Goal: Information Seeking & Learning: Learn about a topic

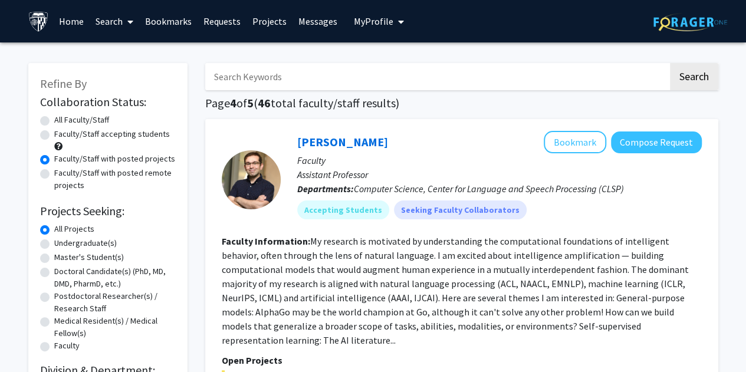
click at [273, 255] on fg-read-more "My research is motivated by understanding the computational foundations of inte…" at bounding box center [455, 290] width 467 height 111
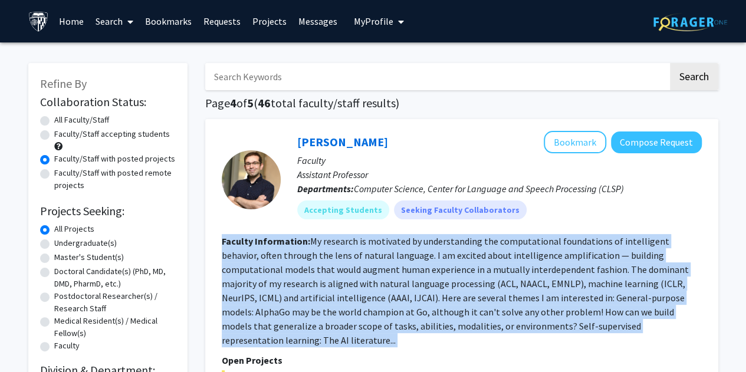
click at [273, 255] on fg-read-more "My research is motivated by understanding the computational foundations of inte…" at bounding box center [455, 290] width 467 height 111
click at [251, 250] on fg-read-more "My research is motivated by understanding the computational foundations of inte…" at bounding box center [455, 290] width 467 height 111
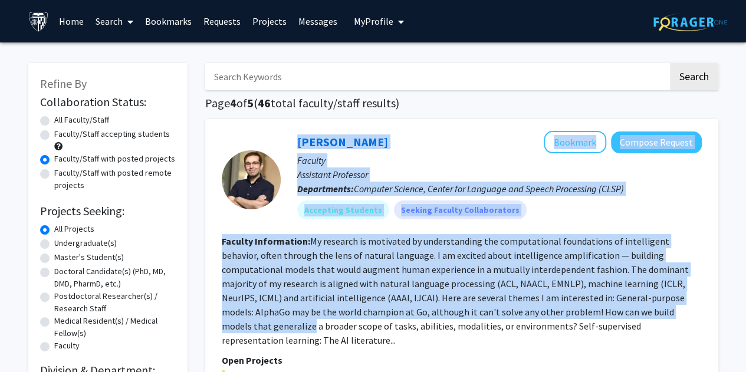
drag, startPoint x: 224, startPoint y: 228, endPoint x: 614, endPoint y: 317, distance: 400.2
click at [614, 317] on fg-search-faculty "[PERSON_NAME] Bookmark Compose Request Faculty Assistant Professor Departments:…" at bounding box center [462, 325] width 480 height 388
click at [614, 317] on fg-read-more "My research is motivated by understanding the computational foundations of inte…" at bounding box center [455, 290] width 467 height 111
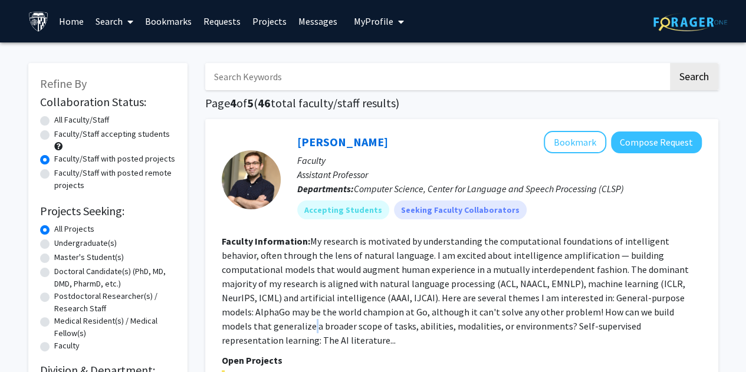
click at [614, 317] on fg-read-more "My research is motivated by understanding the computational foundations of inte…" at bounding box center [455, 290] width 467 height 111
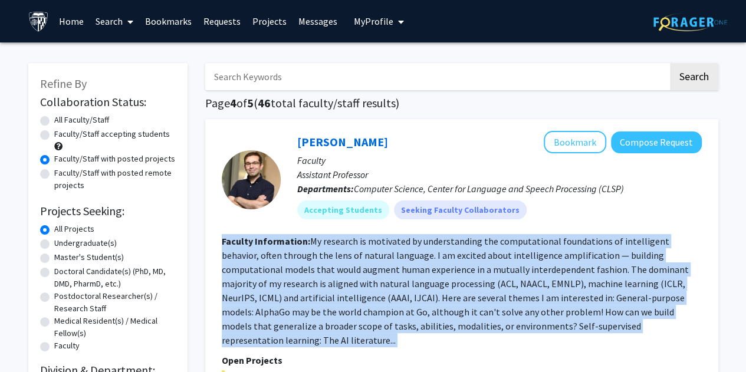
click at [614, 317] on fg-read-more "My research is motivated by understanding the computational foundations of inte…" at bounding box center [455, 290] width 467 height 111
click at [596, 311] on fg-read-more "My research is motivated by understanding the computational foundations of inte…" at bounding box center [455, 290] width 467 height 111
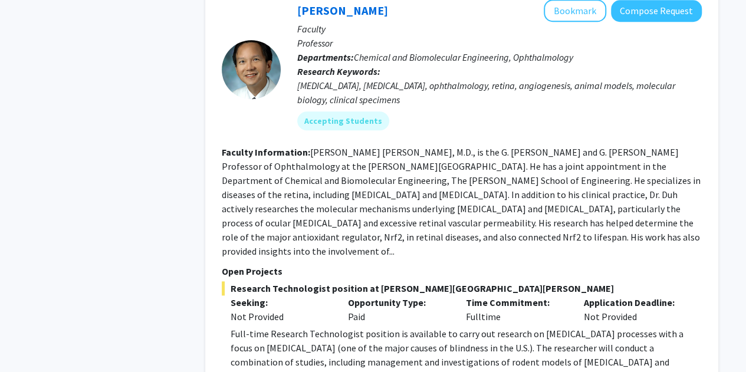
scroll to position [570, 0]
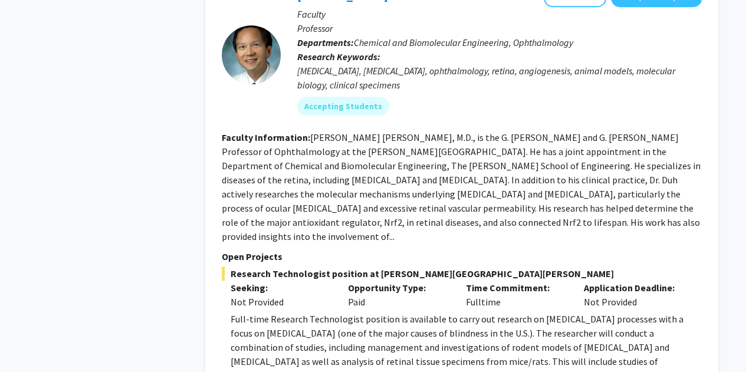
click at [358, 206] on fg-read-more "[PERSON_NAME] [PERSON_NAME], M.D., is the G. [PERSON_NAME] and G. [PERSON_NAME]…" at bounding box center [461, 186] width 479 height 111
click at [314, 208] on fg-read-more "[PERSON_NAME] [PERSON_NAME], M.D., is the G. [PERSON_NAME] and G. [PERSON_NAME]…" at bounding box center [461, 186] width 479 height 111
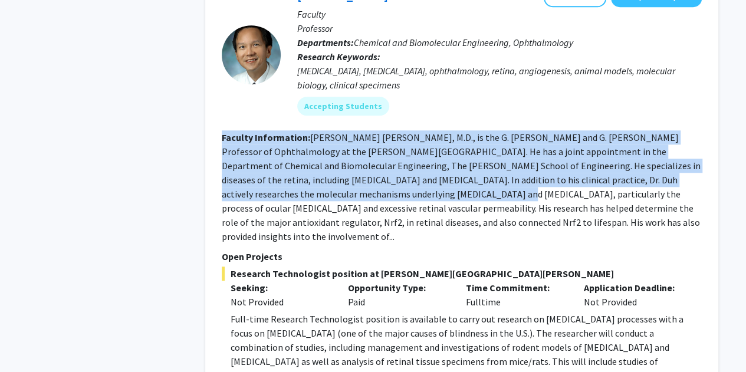
drag, startPoint x: 206, startPoint y: 117, endPoint x: 350, endPoint y: 184, distance: 158.7
click at [350, 184] on div "[PERSON_NAME] Bookmark Compose Request Faculty Professor Departments: Chemical …" at bounding box center [461, 193] width 513 height 440
click at [350, 184] on fg-read-more "[PERSON_NAME] [PERSON_NAME], M.D., is the G. [PERSON_NAME] and G. [PERSON_NAME]…" at bounding box center [461, 186] width 479 height 111
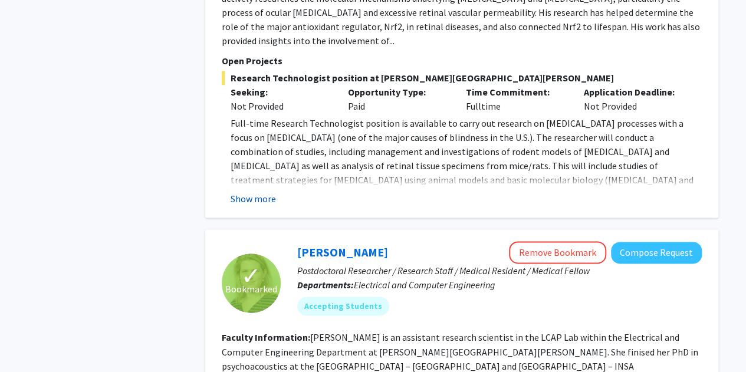
click at [248, 192] on button "Show more" at bounding box center [252, 199] width 45 height 14
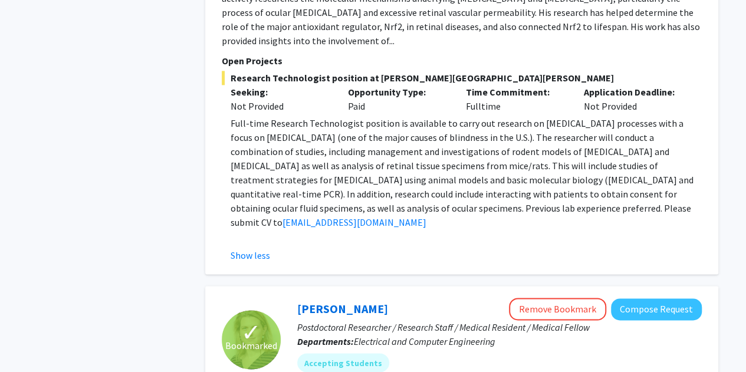
scroll to position [801, 0]
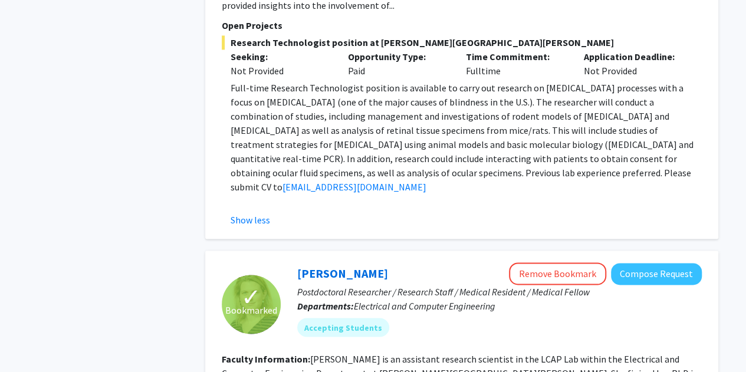
click at [318, 116] on p "Full-time Research Technologist position is available to carry out research on …" at bounding box center [465, 137] width 471 height 113
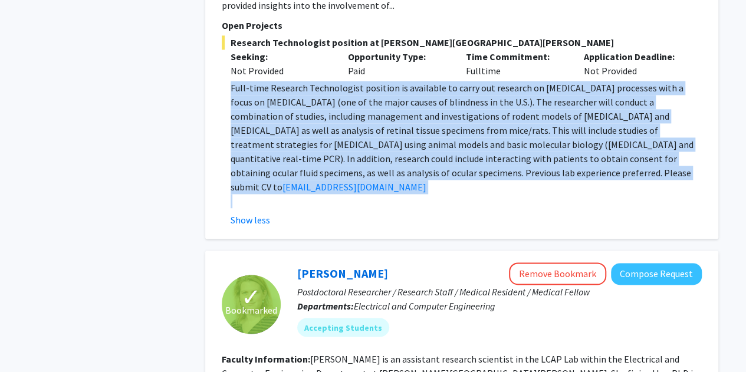
click at [318, 116] on p "Full-time Research Technologist position is available to carry out research on …" at bounding box center [465, 137] width 471 height 113
click at [281, 114] on p "Full-time Research Technologist position is available to carry out research on …" at bounding box center [465, 137] width 471 height 113
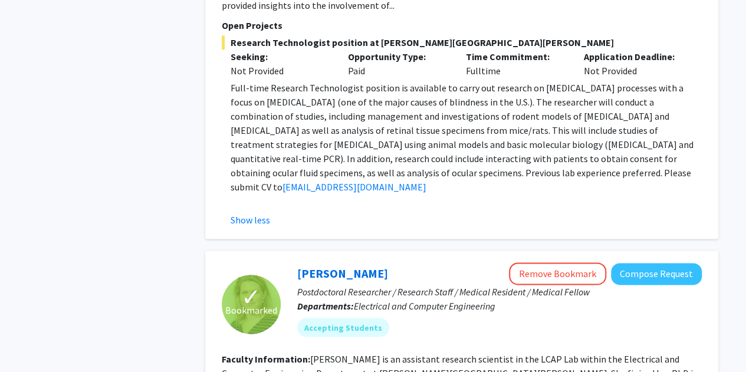
scroll to position [775, 0]
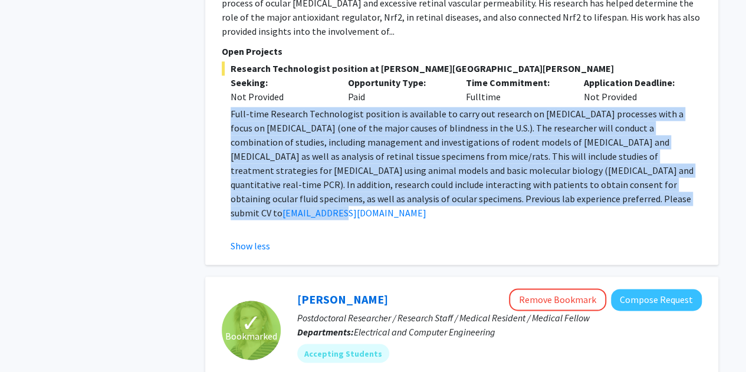
drag, startPoint x: 227, startPoint y: 85, endPoint x: 561, endPoint y: 184, distance: 348.4
click at [561, 184] on fg-read-more "Full-time Research Technologist position is available to carry out research on …" at bounding box center [462, 180] width 480 height 146
click at [561, 184] on p "Full-time Research Technologist position is available to carry out research on …" at bounding box center [465, 163] width 471 height 113
drag, startPoint x: 561, startPoint y: 184, endPoint x: 213, endPoint y: 83, distance: 362.0
click at [213, 83] on div "[PERSON_NAME] Bookmark Compose Request Faculty Professor Departments: Chemical …" at bounding box center [461, 16] width 513 height 497
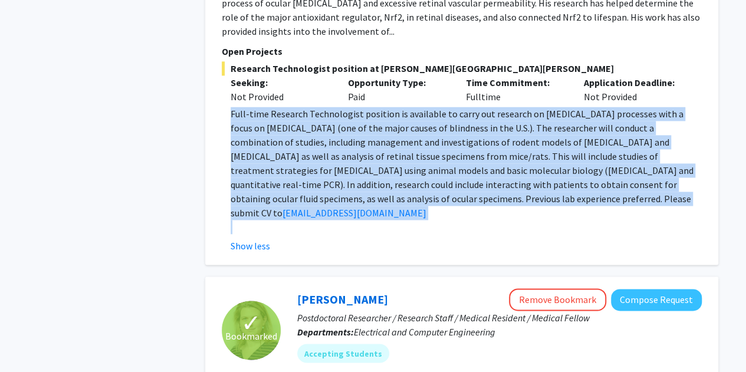
click at [213, 83] on div "[PERSON_NAME] Bookmark Compose Request Faculty Professor Departments: Chemical …" at bounding box center [461, 16] width 513 height 497
drag, startPoint x: 213, startPoint y: 83, endPoint x: 469, endPoint y: 183, distance: 274.7
click at [469, 183] on div "[PERSON_NAME] Bookmark Compose Request Faculty Professor Departments: Chemical …" at bounding box center [461, 16] width 513 height 497
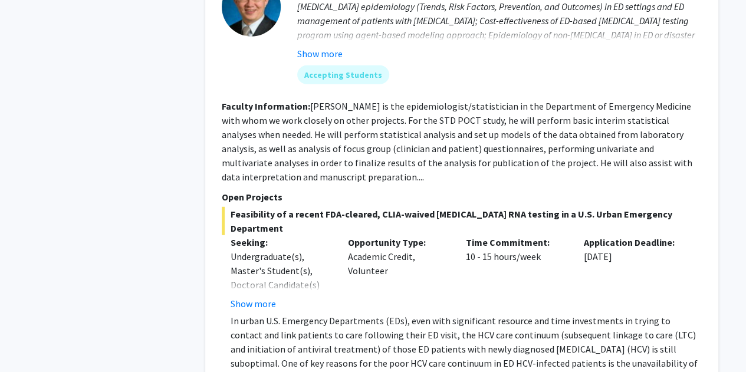
scroll to position [1633, 0]
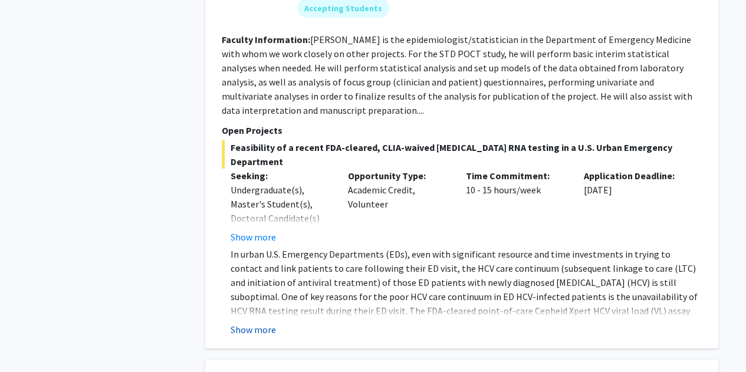
click at [246, 322] on button "Show more" at bounding box center [252, 329] width 45 height 14
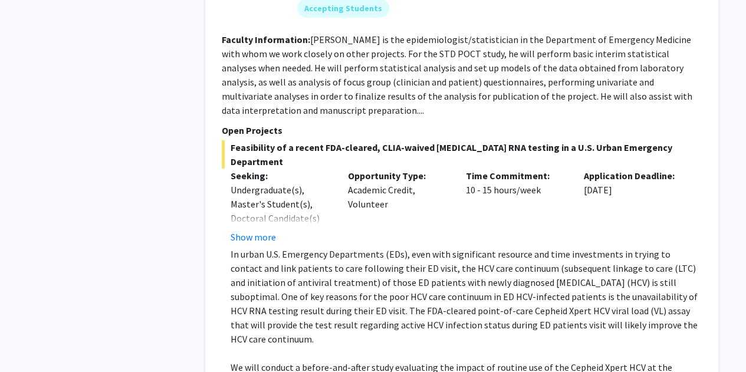
click at [250, 247] on p "In urban U.S. Emergency Departments (EDs), even with significant resource and t…" at bounding box center [465, 296] width 471 height 99
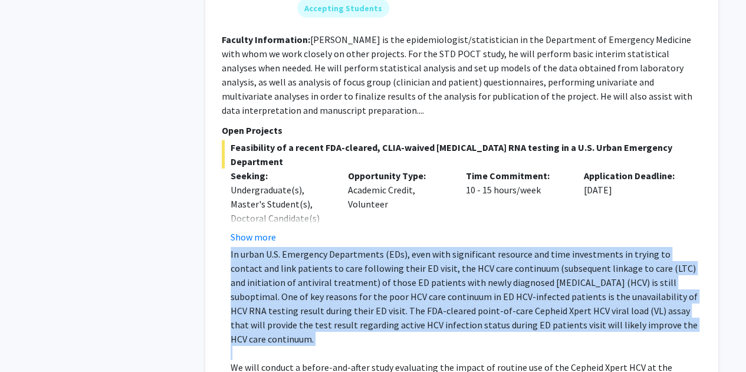
click at [250, 247] on p "In urban U.S. Emergency Departments (EDs), even with significant resource and t…" at bounding box center [465, 296] width 471 height 99
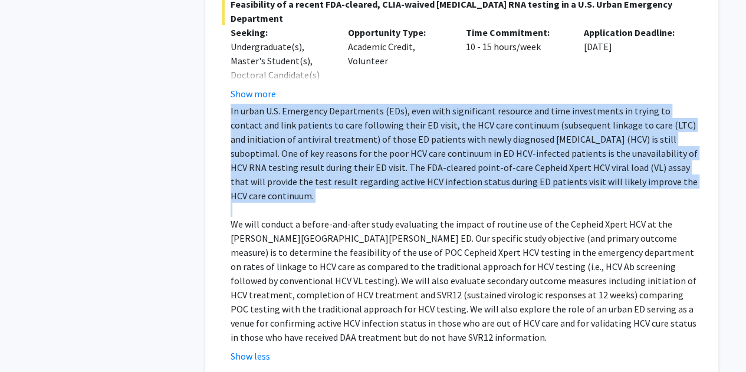
scroll to position [1779, 0]
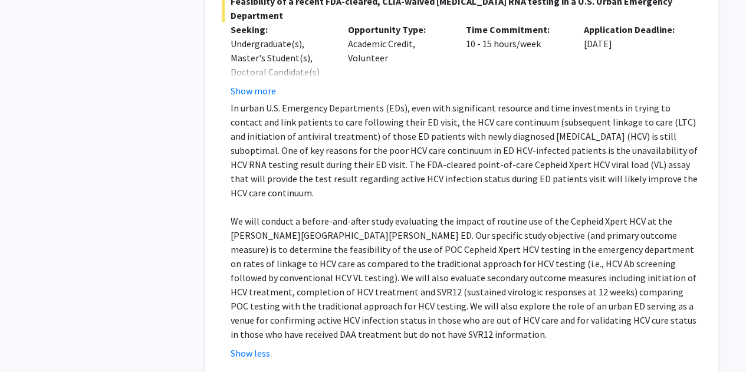
click at [267, 214] on p "We will conduct a before-and-after study evaluating the impact of routine use o…" at bounding box center [465, 277] width 471 height 127
click at [237, 214] on p "We will conduct a before-and-after study evaluating the impact of routine use o…" at bounding box center [465, 277] width 471 height 127
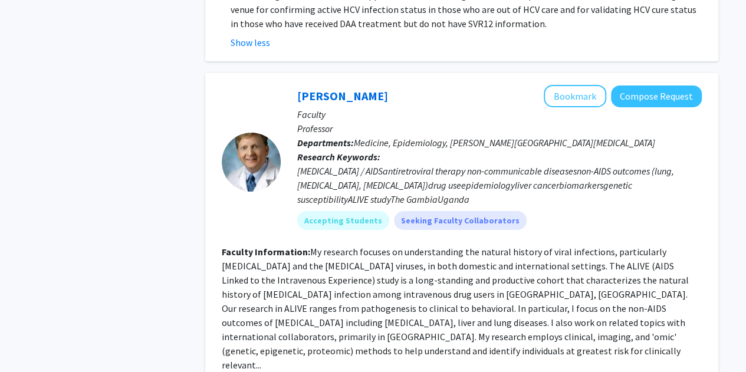
scroll to position [2250, 0]
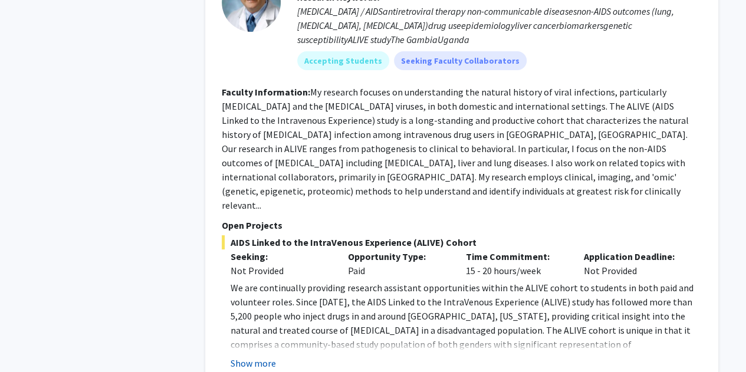
click at [250, 356] on button "Show more" at bounding box center [252, 363] width 45 height 14
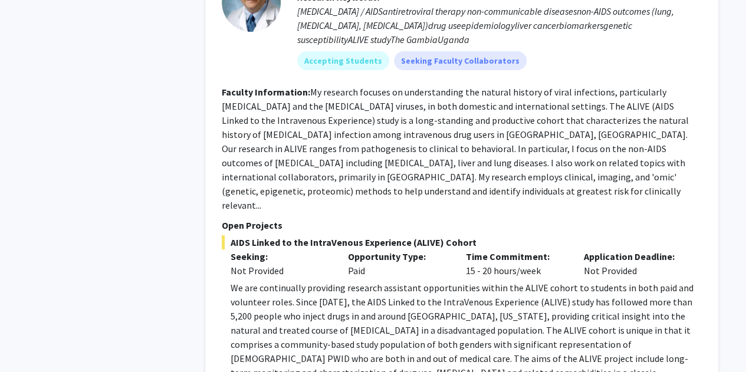
click at [274, 281] on p "We are continually providing research assistant opportunities within the ALIVE …" at bounding box center [465, 366] width 471 height 170
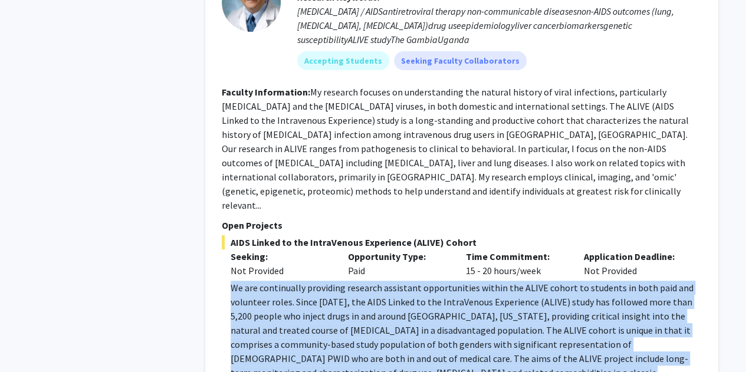
click at [274, 281] on p "We are continually providing research assistant opportunities within the ALIVE …" at bounding box center [465, 366] width 471 height 170
click at [255, 281] on p "We are continually providing research assistant opportunities within the ALIVE …" at bounding box center [465, 366] width 471 height 170
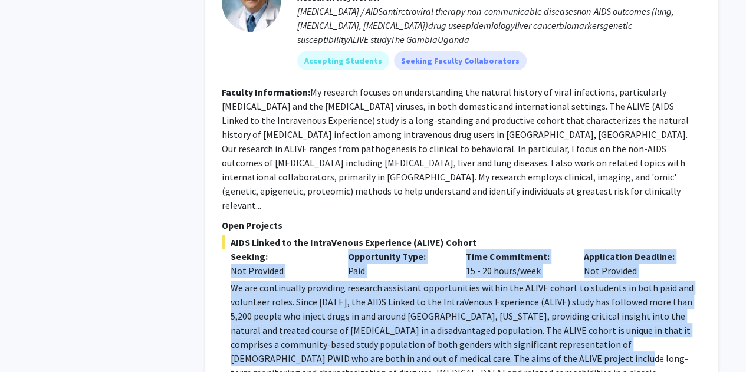
drag, startPoint x: 203, startPoint y: 137, endPoint x: 402, endPoint y: 233, distance: 220.9
click at [402, 233] on div "Search Page 4 of 5 ( 46 total faculty/staff results) [PERSON_NAME] Bookmark Com…" at bounding box center [461, 360] width 530 height 5116
click at [402, 281] on p "We are continually providing research assistant opportunities within the ALIVE …" at bounding box center [465, 366] width 471 height 170
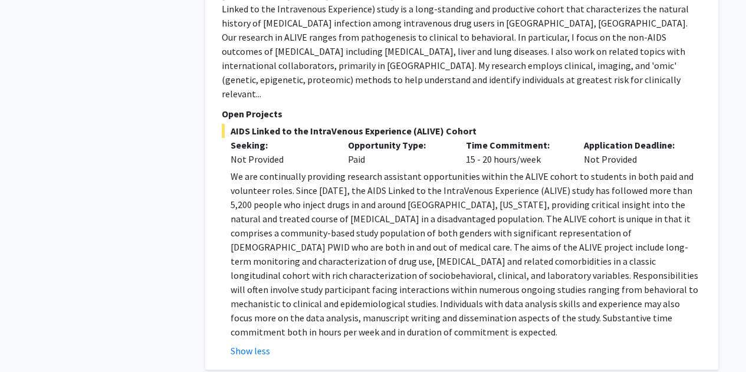
scroll to position [2358, 0]
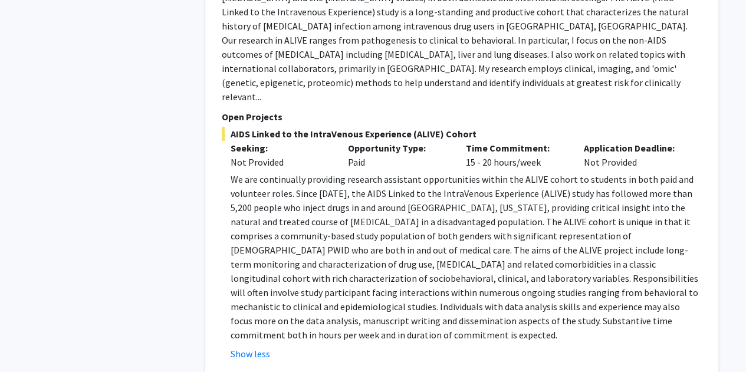
click at [329, 172] on p "We are continually providing research assistant opportunities within the ALIVE …" at bounding box center [465, 257] width 471 height 170
click at [281, 172] on p "We are continually providing research assistant opportunities within the ALIVE …" at bounding box center [465, 257] width 471 height 170
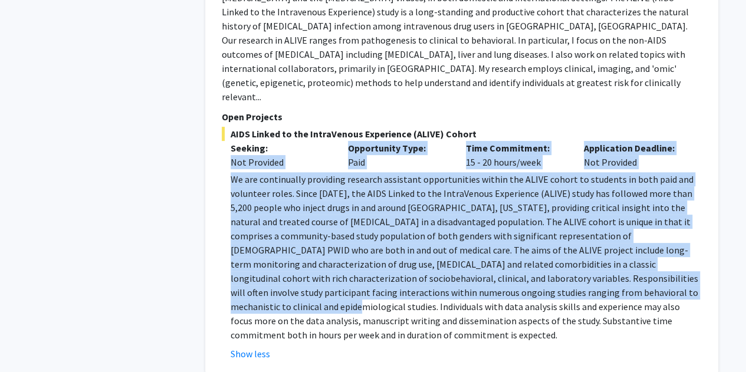
drag, startPoint x: 222, startPoint y: 42, endPoint x: 519, endPoint y: 173, distance: 324.6
click at [519, 173] on div "AIDS Linked to the IntraVenous Experience (ALIVE) Cohort Seeking: Not Provided …" at bounding box center [462, 244] width 480 height 234
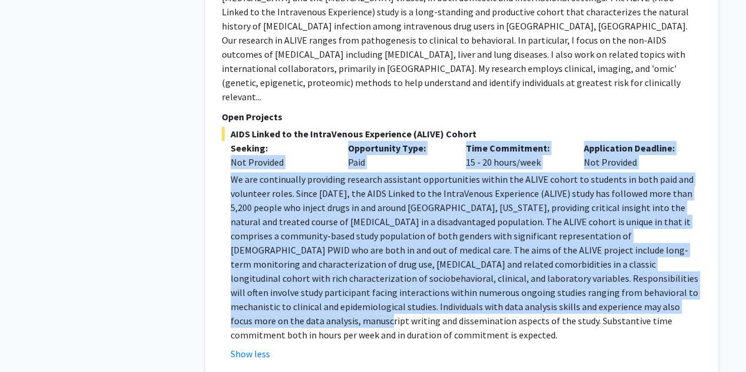
click at [519, 173] on p "We are continually providing research assistant opportunities within the ALIVE …" at bounding box center [465, 257] width 471 height 170
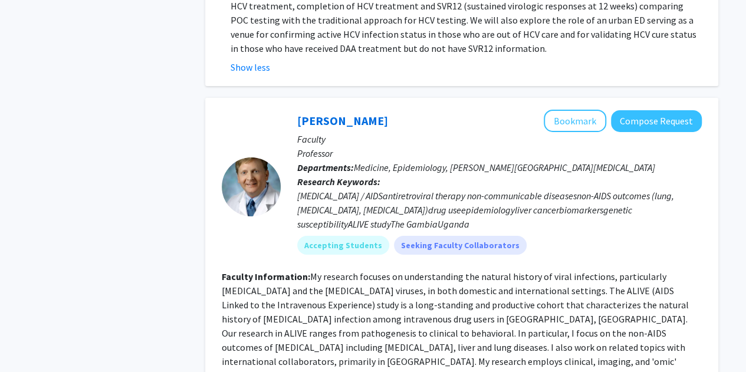
scroll to position [2066, 0]
click at [417, 270] on fg-read-more "My research focuses on understanding the natural history of viral infections, p…" at bounding box center [455, 332] width 467 height 125
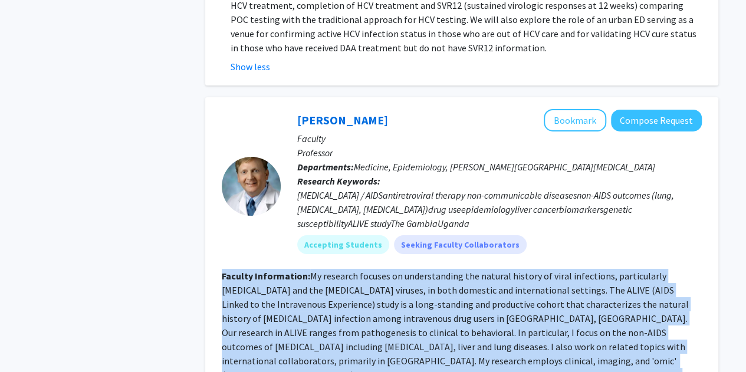
click at [417, 270] on fg-read-more "My research focuses on understanding the natural history of viral infections, p…" at bounding box center [455, 332] width 467 height 125
click at [347, 270] on fg-read-more "My research focuses on understanding the natural history of viral infections, p…" at bounding box center [455, 332] width 467 height 125
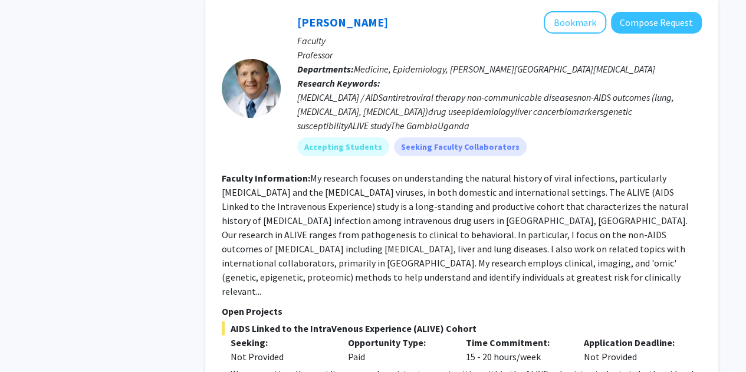
scroll to position [2164, 0]
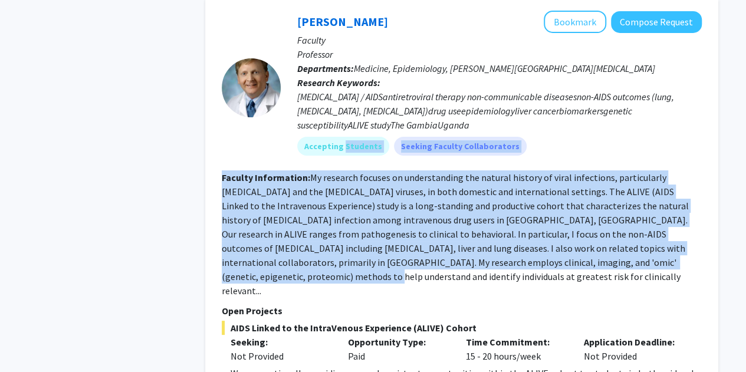
drag, startPoint x: 657, startPoint y: 160, endPoint x: 342, endPoint y: 64, distance: 329.8
click at [342, 64] on fg-search-faculty "[PERSON_NAME] Bookmark Compose Request Faculty Professor Departments: Medicine,…" at bounding box center [462, 283] width 480 height 544
click at [342, 64] on div "[PERSON_NAME] Bookmark Compose Request Faculty Professor Departments: Medicine,…" at bounding box center [491, 88] width 421 height 154
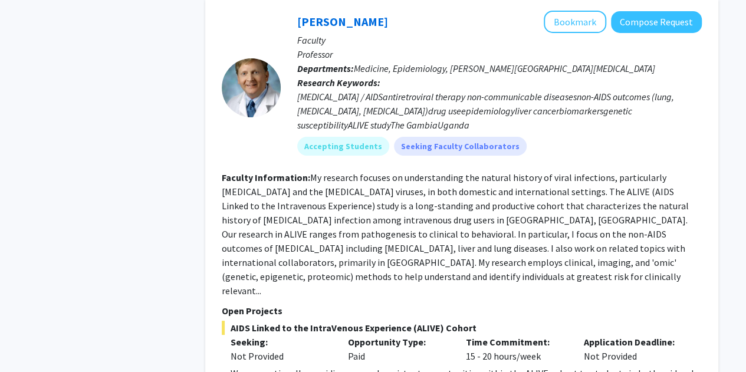
click at [273, 172] on fg-read-more "My research focuses on understanding the natural history of viral infections, p…" at bounding box center [455, 234] width 467 height 125
click at [254, 172] on fg-read-more "My research focuses on understanding the natural history of viral infections, p…" at bounding box center [455, 234] width 467 height 125
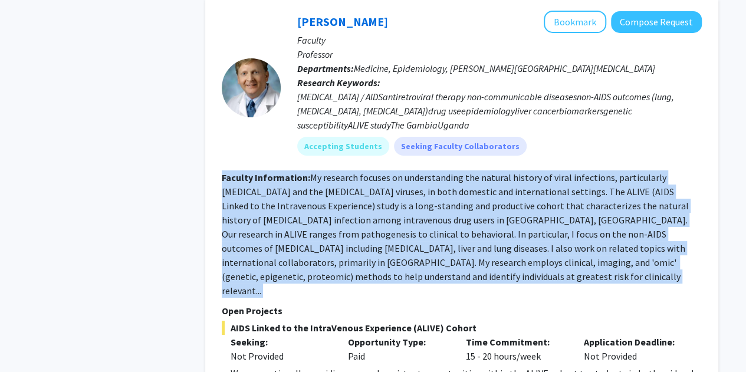
click at [254, 172] on fg-read-more "My research focuses on understanding the natural history of viral infections, p…" at bounding box center [455, 234] width 467 height 125
click at [237, 172] on fg-read-more "My research focuses on understanding the natural history of viral infections, p…" at bounding box center [455, 234] width 467 height 125
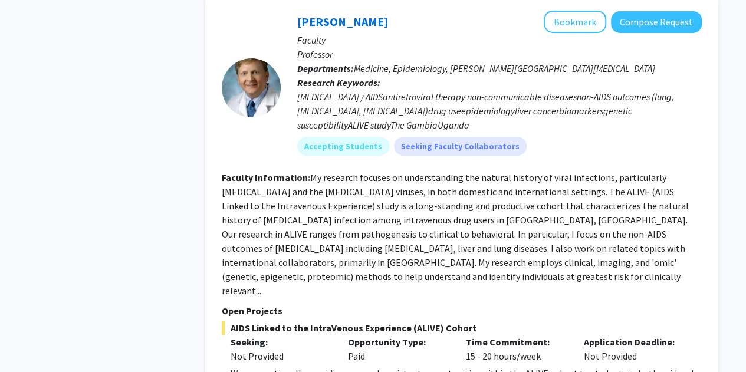
scroll to position [2330, 0]
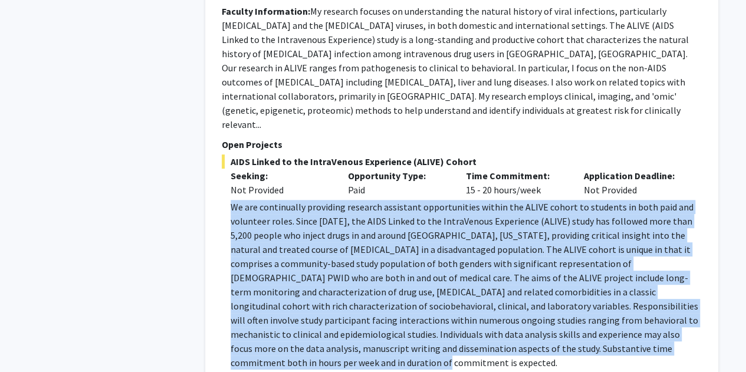
drag, startPoint x: 591, startPoint y: 225, endPoint x: 224, endPoint y: 77, distance: 395.5
click at [224, 200] on fg-read-more "We are continually providing research assistant opportunities within the ALIVE …" at bounding box center [462, 294] width 480 height 189
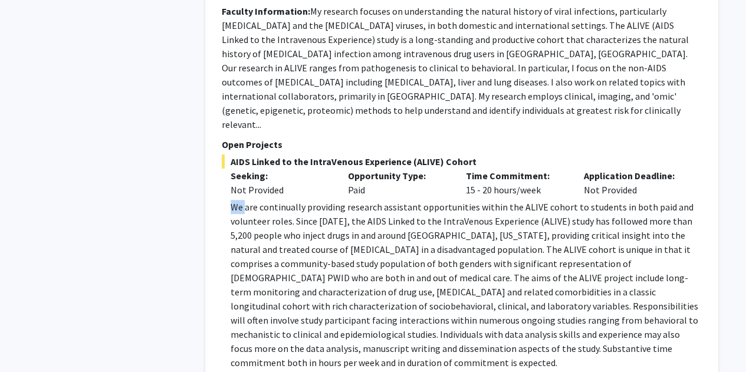
click at [224, 200] on fg-read-more "We are continually providing research assistant opportunities within the ALIVE …" at bounding box center [462, 294] width 480 height 189
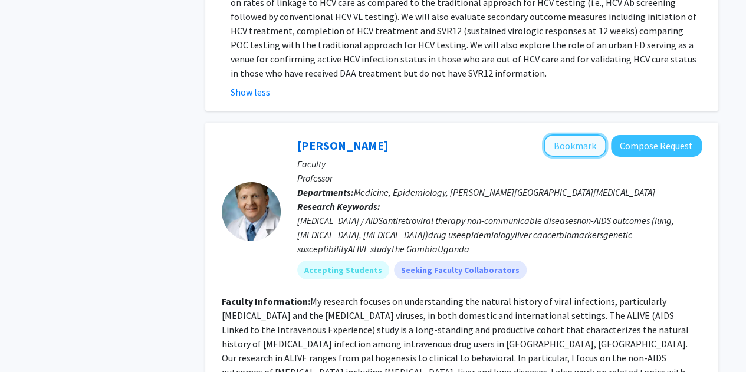
click at [594, 134] on button "Bookmark" at bounding box center [574, 145] width 62 height 22
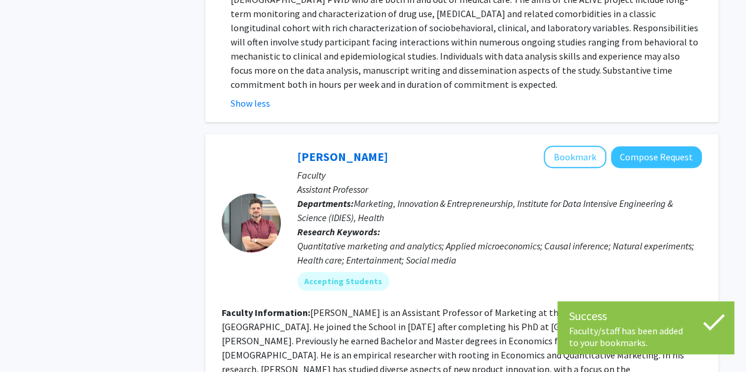
scroll to position [2608, 0]
click at [504, 239] on div "Quantitative marketing and analytics; Applied microeconomics; Causal inference;…" at bounding box center [499, 253] width 404 height 28
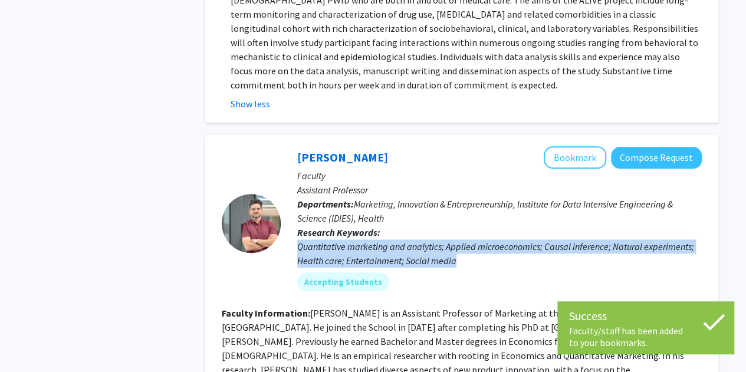
click at [504, 239] on div "Quantitative marketing and analytics; Applied microeconomics; Causal inference;…" at bounding box center [499, 253] width 404 height 28
click at [495, 239] on div "Quantitative marketing and analytics; Applied microeconomics; Causal inference;…" at bounding box center [499, 253] width 404 height 28
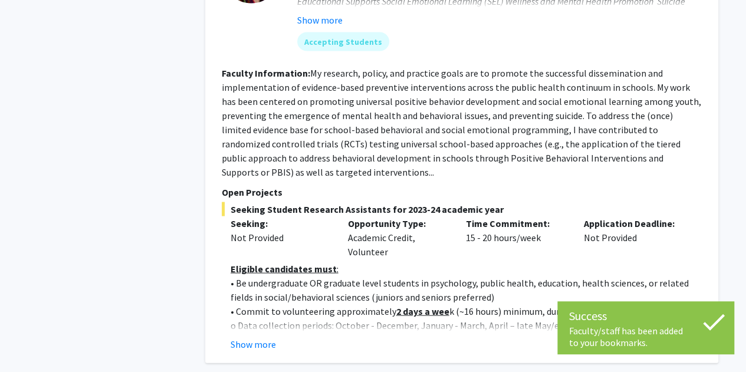
scroll to position [3314, 0]
click at [263, 337] on button "Show more" at bounding box center [252, 344] width 45 height 14
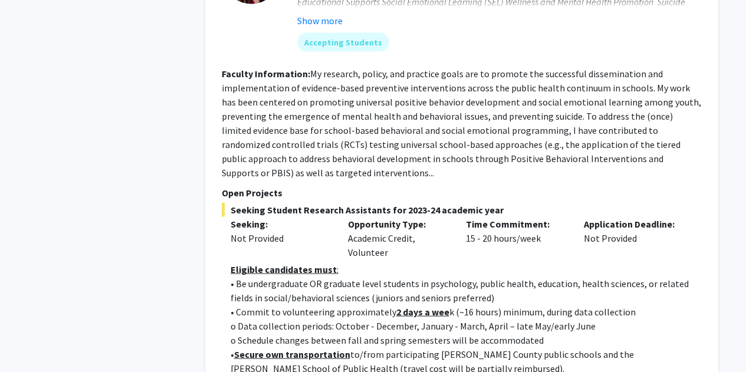
click at [265, 332] on p "o Schedule changes between fall and spring semesters will be accommodated" at bounding box center [465, 339] width 471 height 14
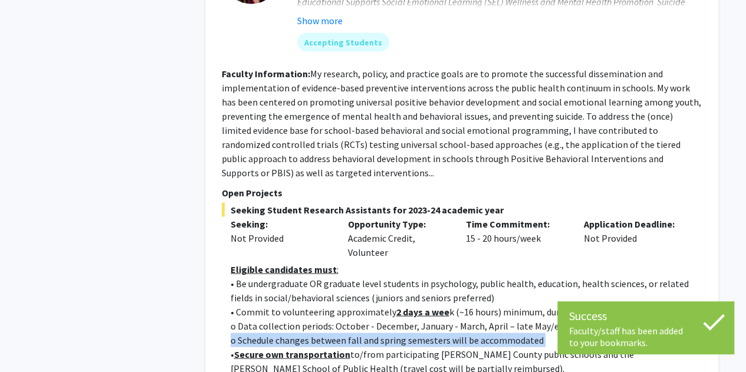
click at [265, 332] on p "o Schedule changes between fall and spring semesters will be accommodated" at bounding box center [465, 339] width 471 height 14
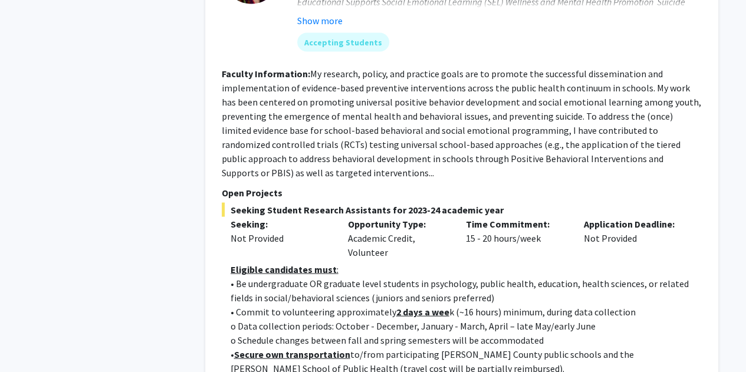
click at [248, 276] on p "• Be undergraduate OR graduate level students in psychology, public health, edu…" at bounding box center [465, 290] width 471 height 28
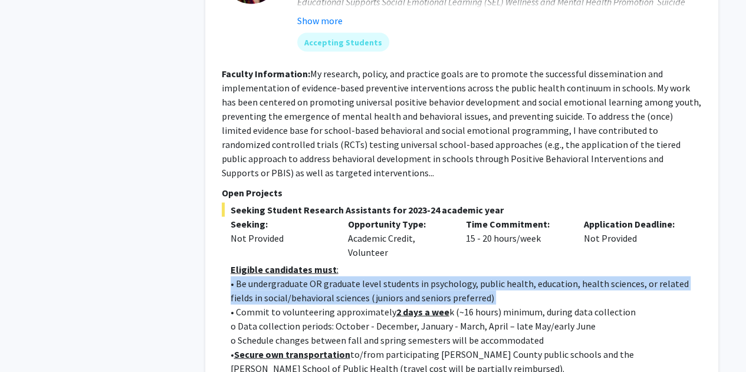
click at [248, 276] on p "• Be undergraduate OR graduate level students in psychology, public health, edu…" at bounding box center [465, 290] width 471 height 28
click at [230, 276] on p "• Be undergraduate OR graduate level students in psychology, public health, edu…" at bounding box center [465, 290] width 471 height 28
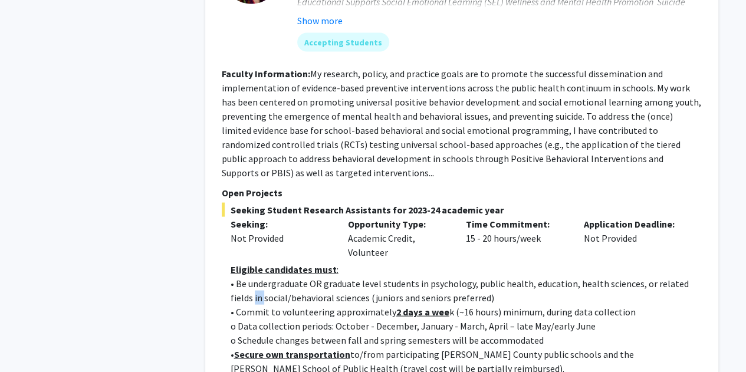
click at [230, 276] on p "• Be undergraduate OR graduate level students in psychology, public health, edu…" at bounding box center [465, 290] width 471 height 28
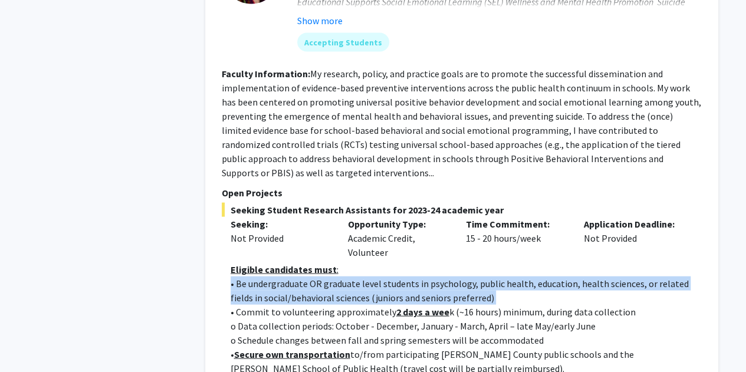
click at [230, 276] on p "• Be undergraduate OR graduate level students in psychology, public health, edu…" at bounding box center [465, 290] width 471 height 28
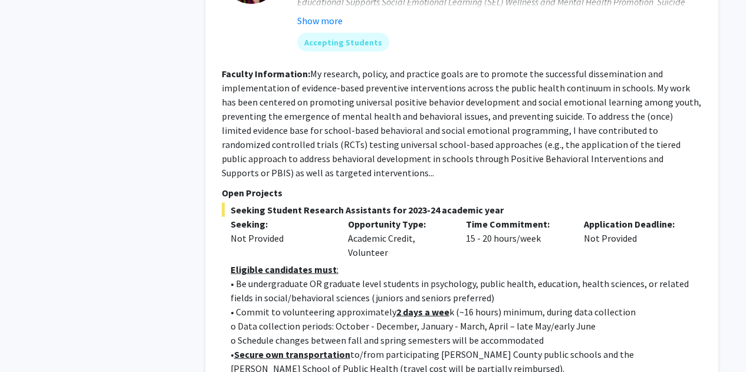
click at [305, 332] on p "o Schedule changes between fall and spring semesters will be accommodated" at bounding box center [465, 339] width 471 height 14
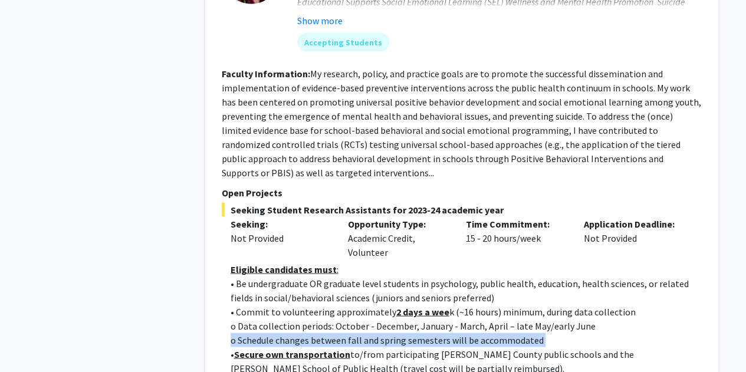
click at [305, 332] on p "o Schedule changes between fall and spring semesters will be accommodated" at bounding box center [465, 339] width 471 height 14
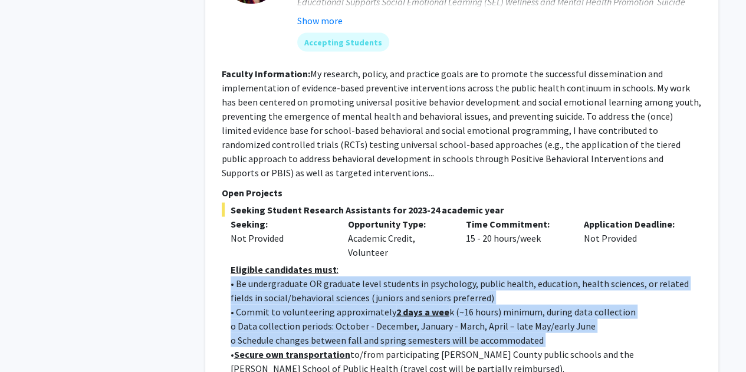
drag, startPoint x: 305, startPoint y: 177, endPoint x: 283, endPoint y: 133, distance: 49.3
click at [283, 276] on p "• Be undergraduate OR graduate level students in psychology, public health, edu…" at bounding box center [465, 290] width 471 height 28
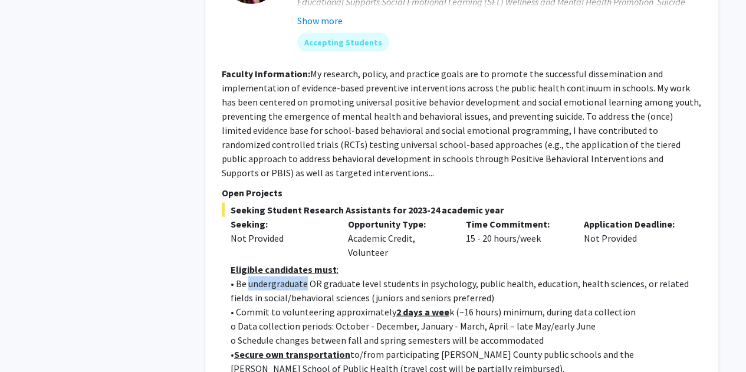
click at [283, 276] on p "• Be undergraduate OR graduate level students in psychology, public health, edu…" at bounding box center [465, 290] width 471 height 28
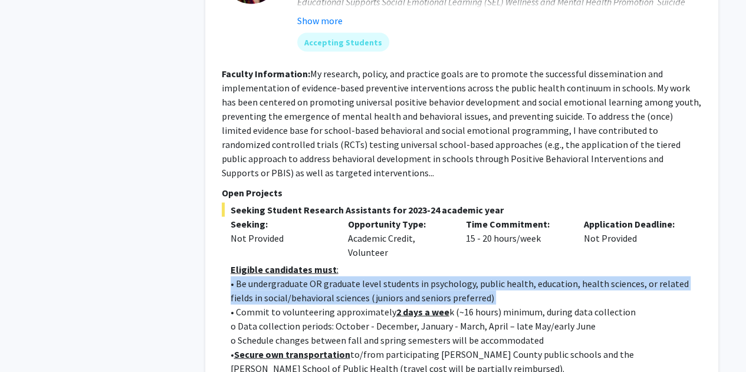
click at [283, 276] on p "• Be undergraduate OR graduate level students in psychology, public health, edu…" at bounding box center [465, 290] width 471 height 28
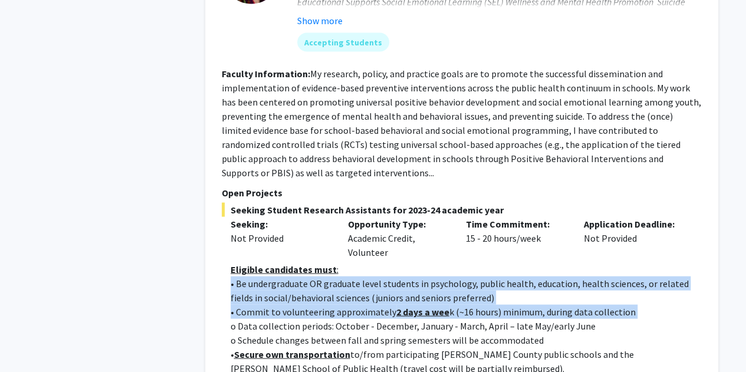
drag, startPoint x: 283, startPoint y: 133, endPoint x: 328, endPoint y: 164, distance: 54.6
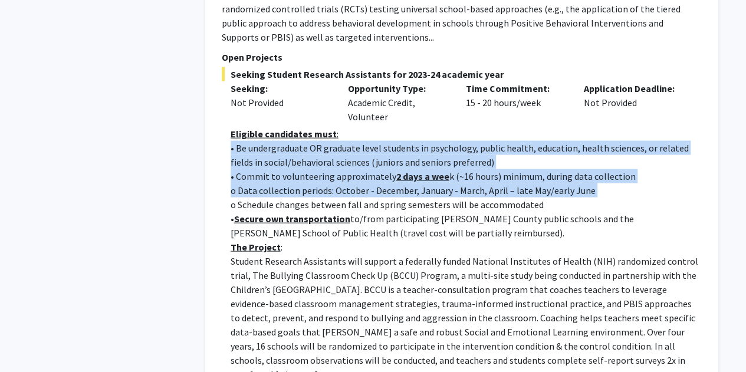
scroll to position [3453, 0]
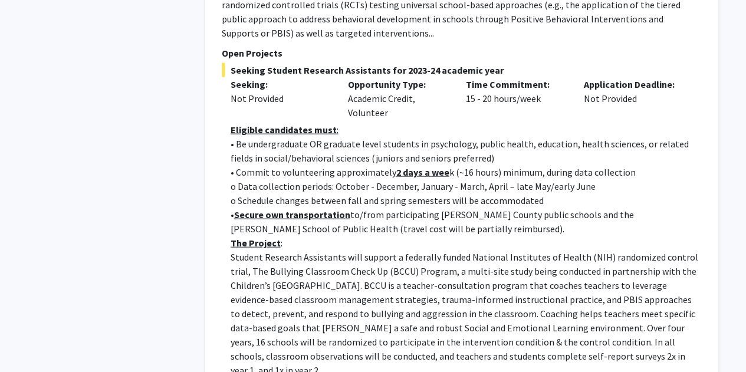
click at [304, 250] on p "Student Research Assistants will support a federally funded National Institutes…" at bounding box center [465, 313] width 471 height 127
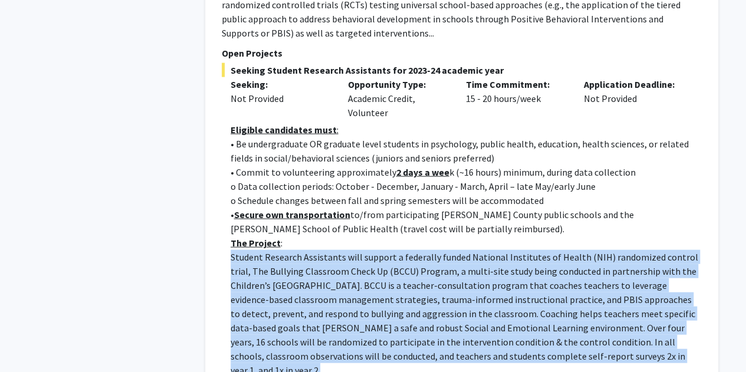
click at [304, 250] on p "Student Research Assistants will support a federally funded National Institutes…" at bounding box center [465, 313] width 471 height 127
click at [262, 250] on p "Student Research Assistants will support a federally funded National Institutes…" at bounding box center [465, 313] width 471 height 127
drag, startPoint x: 211, startPoint y: 90, endPoint x: 629, endPoint y: 326, distance: 480.3
click at [629, 326] on div "[PERSON_NAME] Bookmark Compose Request Faculty Associate Scientist Departments:…" at bounding box center [461, 200] width 513 height 926
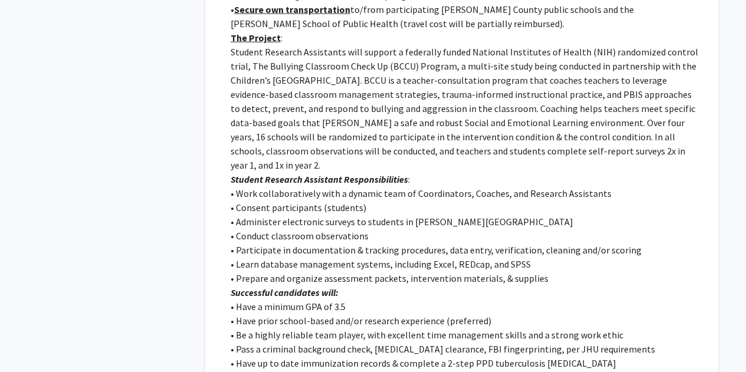
scroll to position [3659, 0]
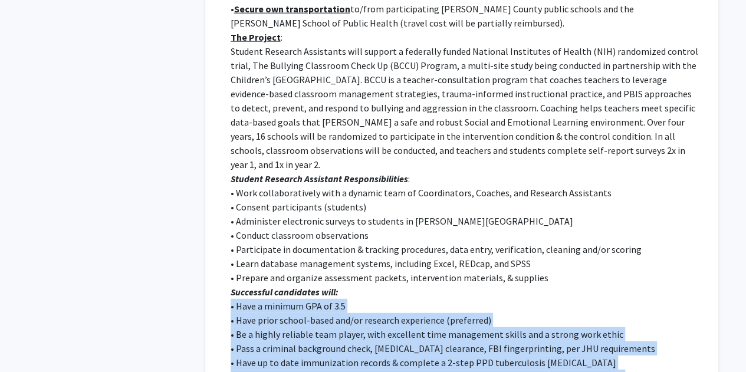
drag, startPoint x: 490, startPoint y: 259, endPoint x: 216, endPoint y: 133, distance: 300.9
drag, startPoint x: 216, startPoint y: 133, endPoint x: 459, endPoint y: 253, distance: 270.4
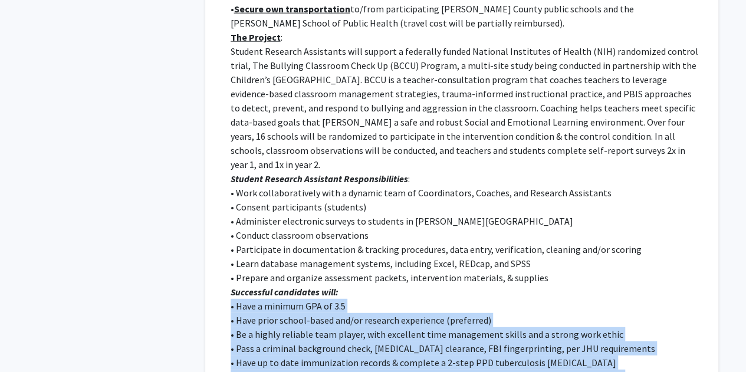
drag, startPoint x: 459, startPoint y: 253, endPoint x: 265, endPoint y: 138, distance: 225.2
click at [265, 138] on div "Eligible candidates must : • Be undergraduate OR graduate level students in psy…" at bounding box center [465, 171] width 471 height 509
click at [265, 299] on p "• Have a minimum GPA of 3.5" at bounding box center [465, 306] width 471 height 14
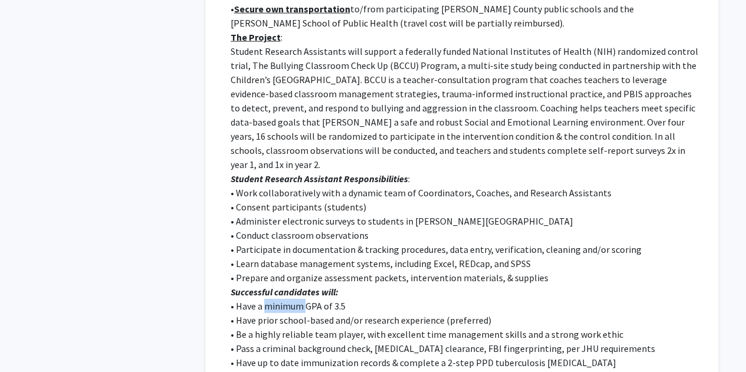
click at [265, 299] on p "• Have a minimum GPA of 3.5" at bounding box center [465, 306] width 471 height 14
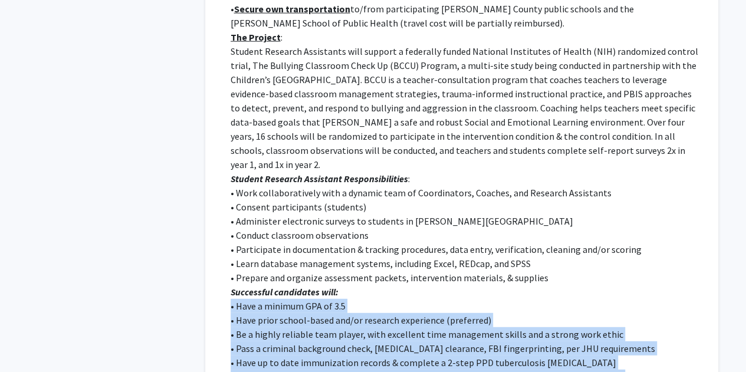
drag, startPoint x: 265, startPoint y: 138, endPoint x: 410, endPoint y: 212, distance: 162.6
click at [410, 212] on div "Eligible candidates must : • Be undergraduate OR graduate level students in psy…" at bounding box center [465, 171] width 471 height 509
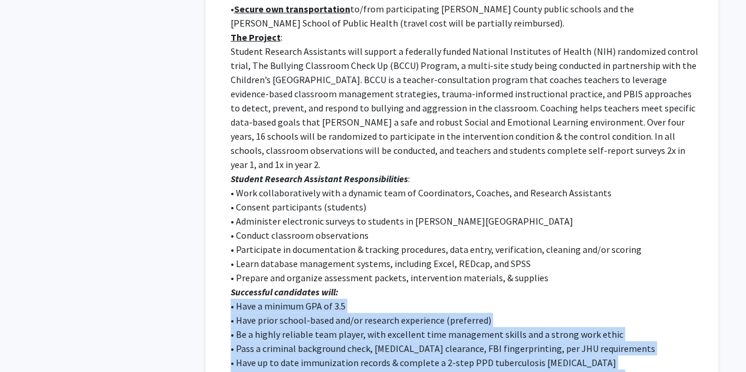
drag, startPoint x: 410, startPoint y: 212, endPoint x: 304, endPoint y: 140, distance: 128.6
click at [304, 140] on div "Eligible candidates must : • Be undergraduate OR graduate level students in psy…" at bounding box center [465, 171] width 471 height 509
click at [304, 299] on p "• Have a minimum GPA of 3.5" at bounding box center [465, 306] width 471 height 14
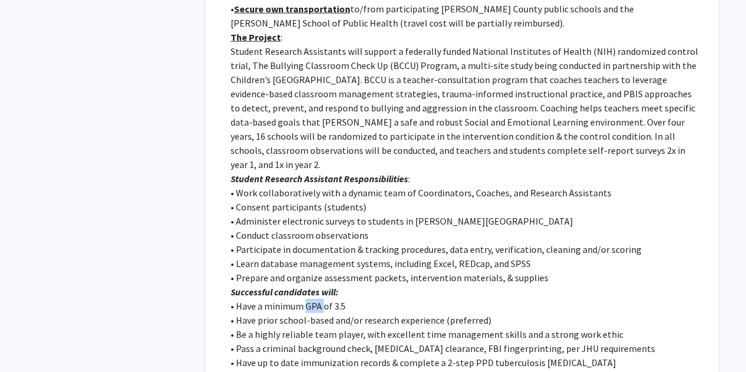
click at [304, 299] on p "• Have a minimum GPA of 3.5" at bounding box center [465, 306] width 471 height 14
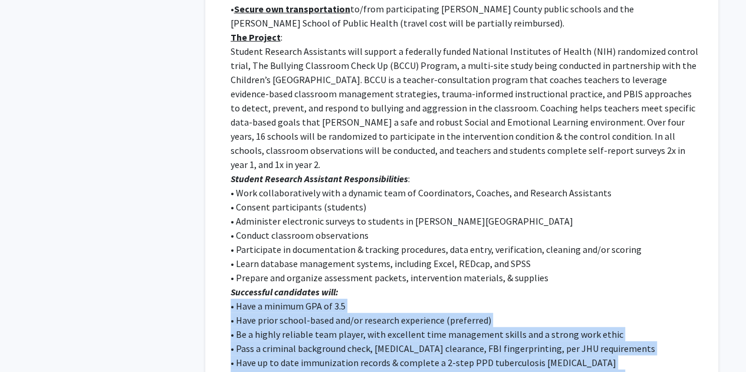
drag, startPoint x: 304, startPoint y: 140, endPoint x: 441, endPoint y: 236, distance: 167.6
click at [441, 236] on div "Eligible candidates must : • Be undergraduate OR graduate level students in psy…" at bounding box center [465, 171] width 471 height 509
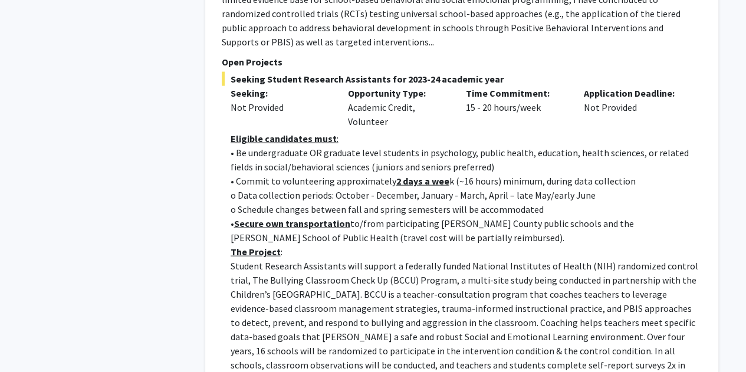
scroll to position [3393, 0]
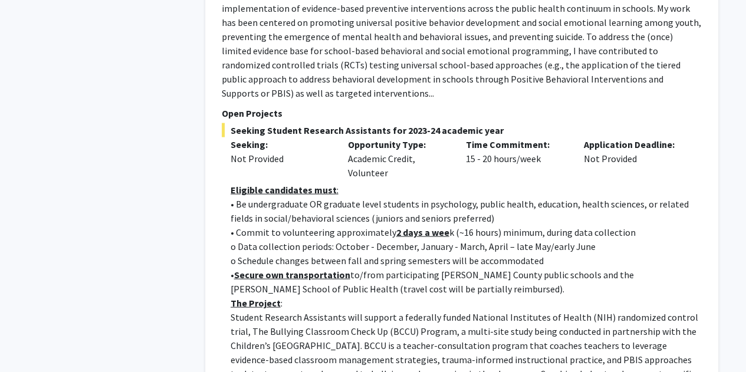
click at [408, 253] on p "o Schedule changes between fall and spring semesters will be accommodated" at bounding box center [465, 260] width 471 height 14
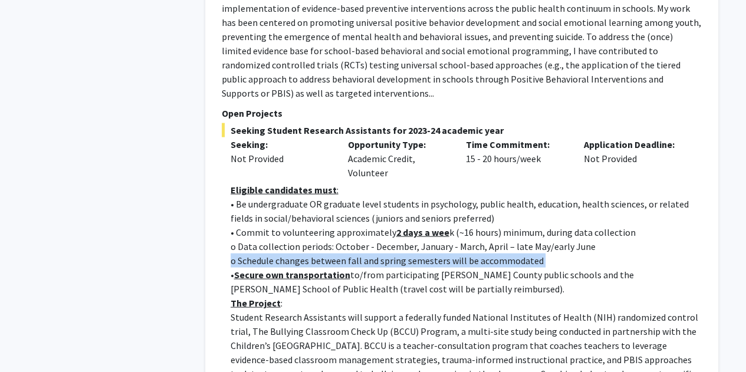
click at [408, 253] on p "o Schedule changes between fall and spring semesters will be accommodated" at bounding box center [465, 260] width 471 height 14
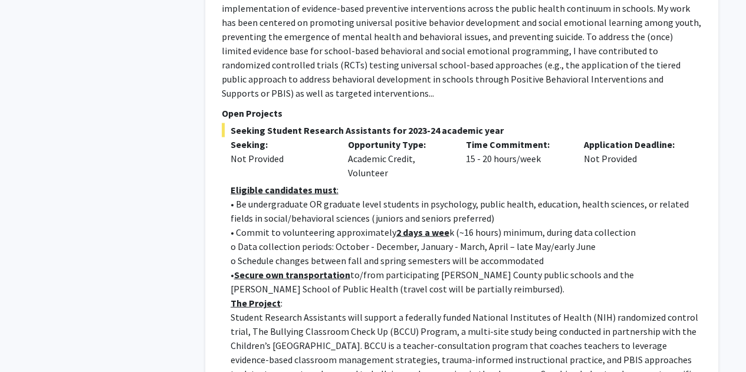
click at [348, 225] on p "• Commit to volunteering approximately 2 days a wee k (~16 hours) minimum, duri…" at bounding box center [465, 232] width 471 height 14
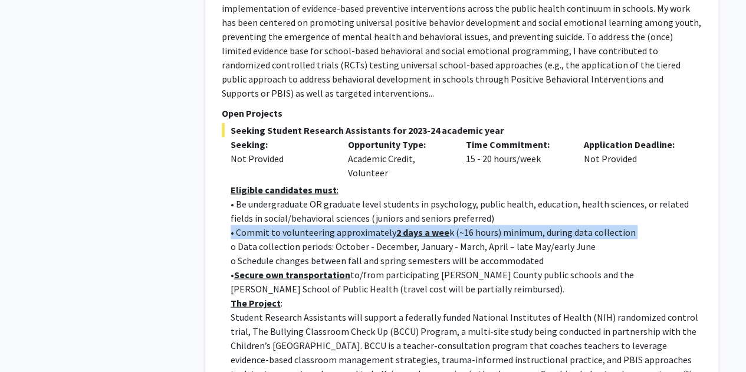
click at [348, 225] on p "• Commit to volunteering approximately 2 days a wee k (~16 hours) minimum, duri…" at bounding box center [465, 232] width 471 height 14
click at [311, 225] on p "• Commit to volunteering approximately 2 days a wee k (~16 hours) minimum, duri…" at bounding box center [465, 232] width 471 height 14
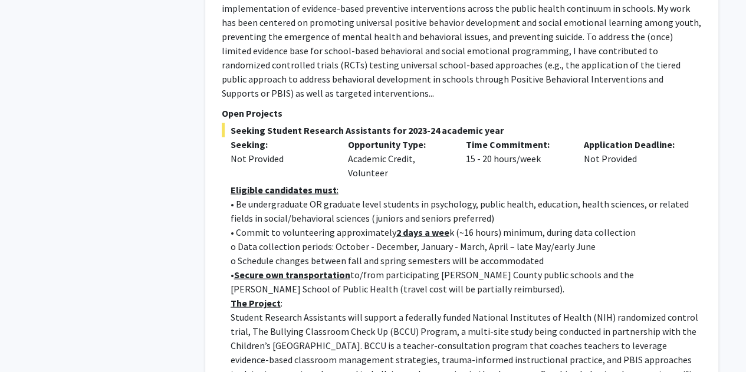
click at [283, 197] on p "• Be undergraduate OR graduate level students in psychology, public health, edu…" at bounding box center [465, 211] width 471 height 28
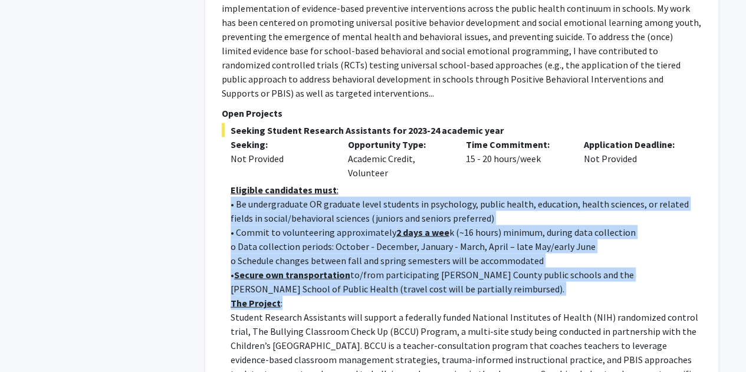
drag, startPoint x: 203, startPoint y: 45, endPoint x: 622, endPoint y: 143, distance: 430.2
click at [622, 296] on p "The Project :" at bounding box center [465, 303] width 471 height 14
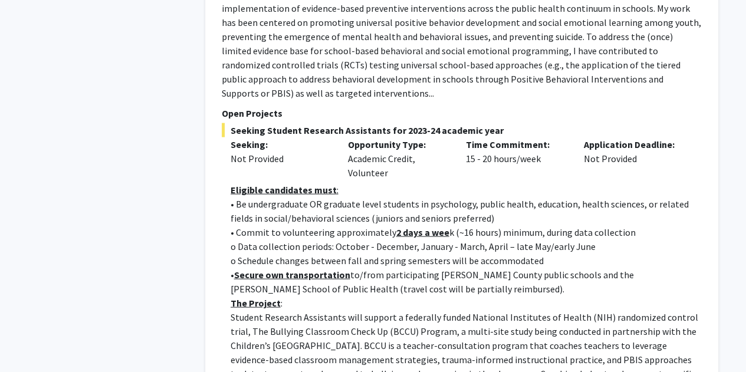
click at [622, 296] on p "The Project :" at bounding box center [465, 303] width 471 height 14
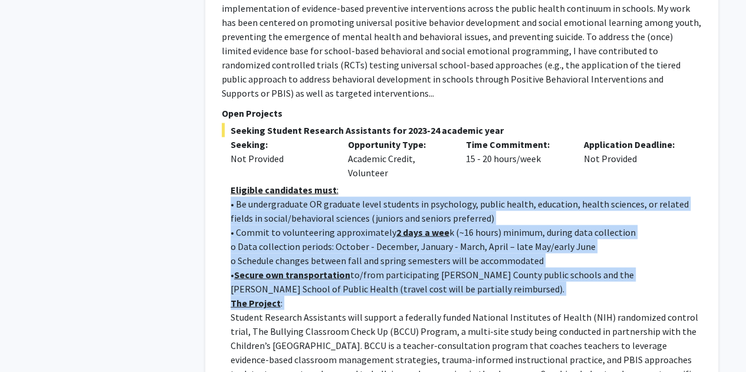
drag, startPoint x: 622, startPoint y: 143, endPoint x: 445, endPoint y: 58, distance: 196.7
click at [445, 197] on p "• Be undergraduate OR graduate level students in psychology, public health, edu…" at bounding box center [465, 211] width 471 height 28
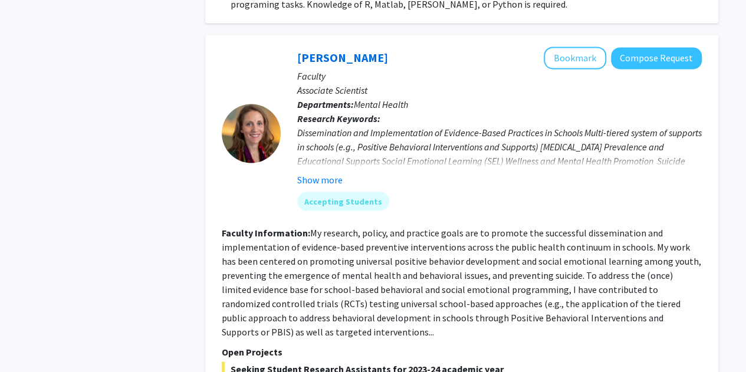
scroll to position [3149, 0]
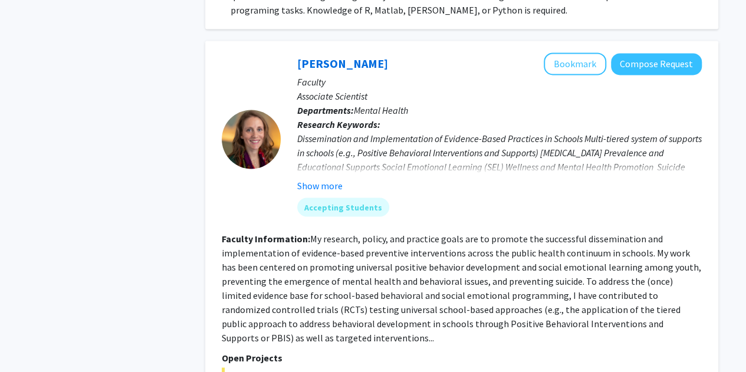
click at [440, 232] on fg-read-more "My research, policy, and practice goals are to promote the successful dissemina…" at bounding box center [461, 287] width 479 height 111
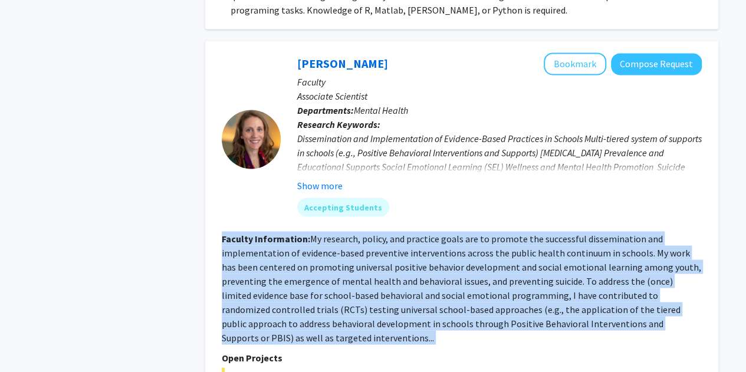
click at [440, 232] on fg-read-more "My research, policy, and practice goals are to promote the successful dissemina…" at bounding box center [461, 287] width 479 height 111
click at [378, 232] on fg-read-more "My research, policy, and practice goals are to promote the successful dissemina…" at bounding box center [461, 287] width 479 height 111
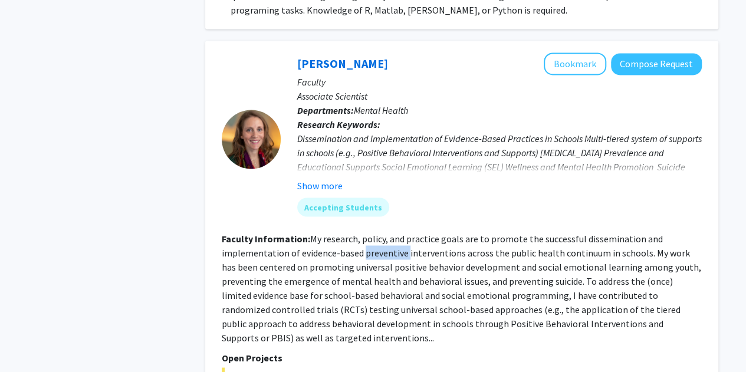
click at [378, 232] on fg-read-more "My research, policy, and practice goals are to promote the successful dissemina…" at bounding box center [461, 287] width 479 height 111
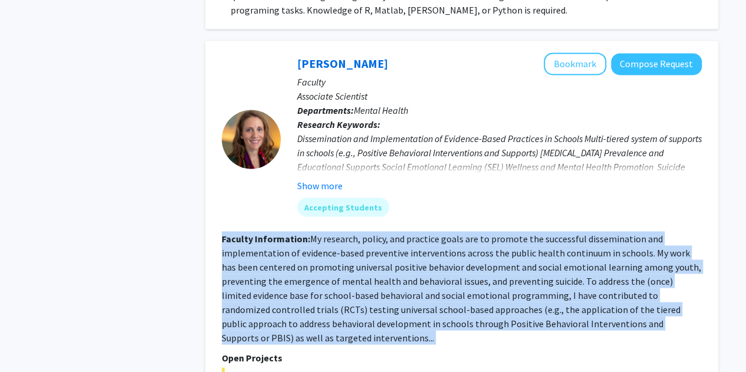
click at [378, 232] on fg-read-more "My research, policy, and practice goals are to promote the successful dissemina…" at bounding box center [461, 287] width 479 height 111
click at [352, 231] on section "Faculty Information: My research, policy, and practice goals are to promote the…" at bounding box center [462, 287] width 480 height 113
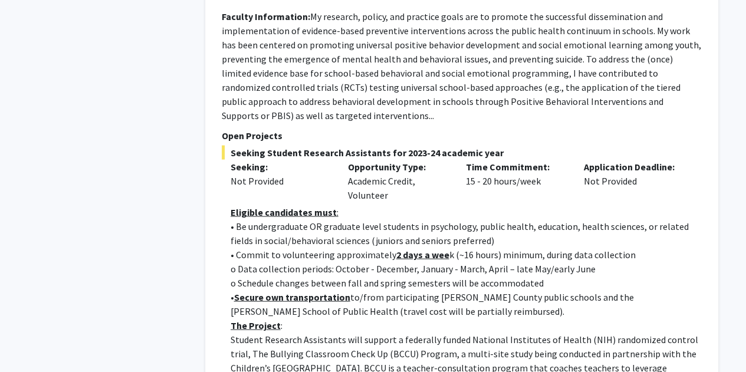
scroll to position [3379, 0]
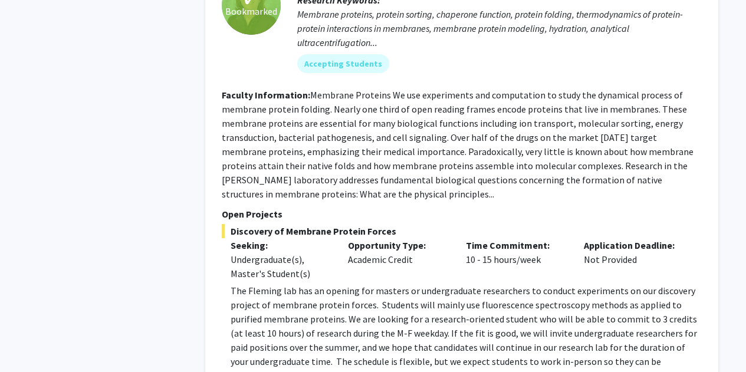
scroll to position [4212, 0]
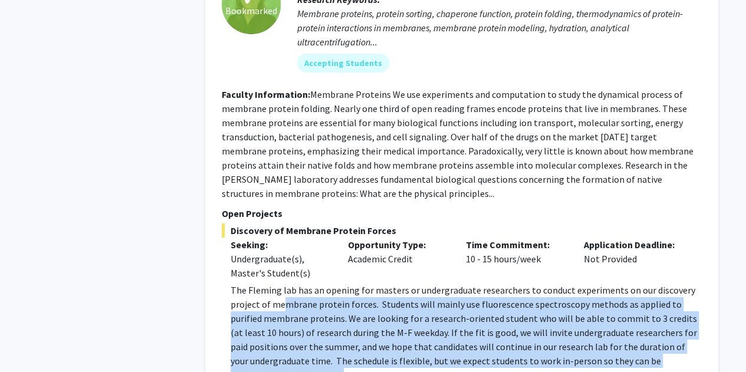
drag, startPoint x: 357, startPoint y: 201, endPoint x: 285, endPoint y: 131, distance: 100.0
click at [285, 283] on p "The Fleming lab has an opening for masters or undergraduate researchers to cond…" at bounding box center [465, 332] width 471 height 99
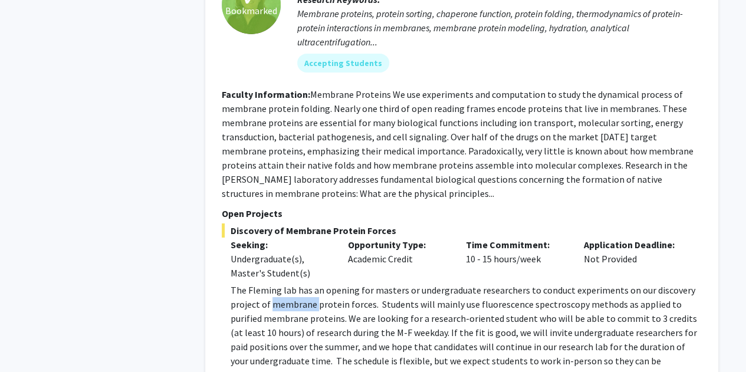
click at [285, 283] on p "The Fleming lab has an opening for masters or undergraduate researchers to cond…" at bounding box center [465, 332] width 471 height 99
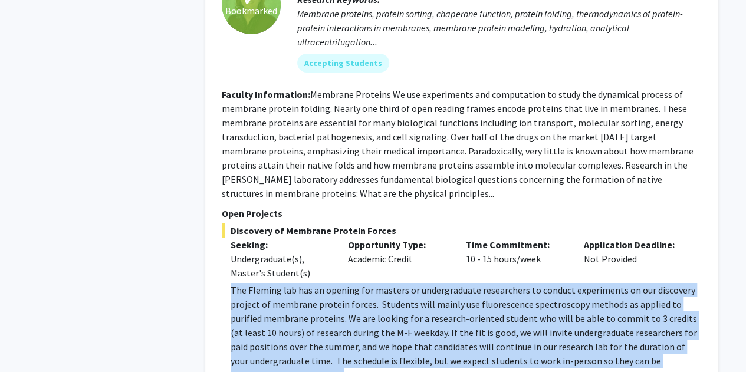
drag, startPoint x: 285, startPoint y: 131, endPoint x: 516, endPoint y: 283, distance: 276.6
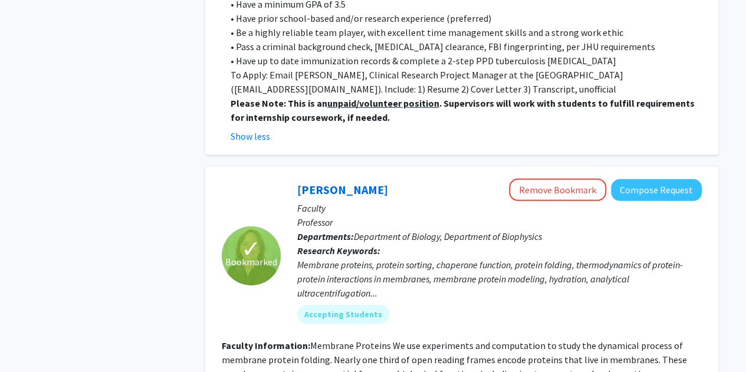
scroll to position [3956, 0]
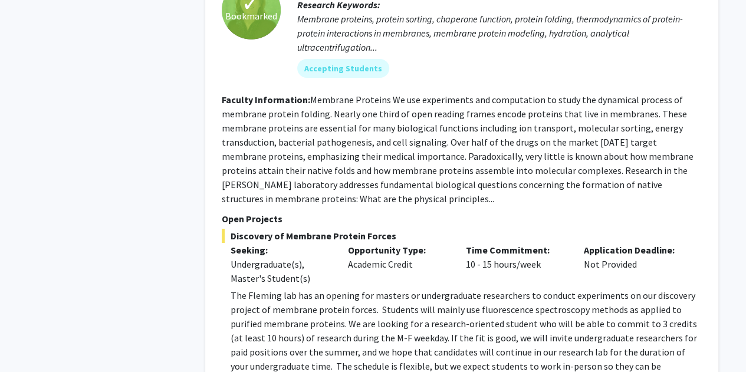
scroll to position [4206, 0]
